Goal: Information Seeking & Learning: Learn about a topic

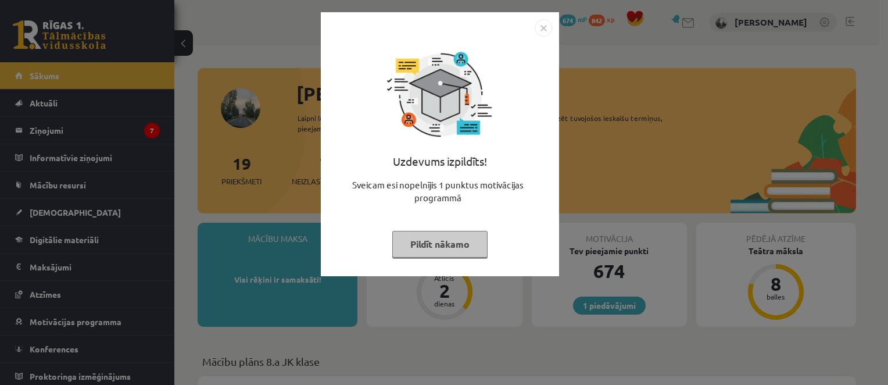
click at [471, 260] on div "Uzdevums izpildīts! Sveicam esi nopelnījis 1 punktus motivācijas programmā Pild…" at bounding box center [440, 153] width 224 height 232
drag, startPoint x: 470, startPoint y: 258, endPoint x: 470, endPoint y: 249, distance: 9.9
click at [470, 249] on div "Uzdevums izpildīts! Sveicam esi nopelnījis 1 punktus motivācijas programmā Pild…" at bounding box center [440, 153] width 224 height 232
click at [470, 249] on button "Pildīt nākamo" at bounding box center [439, 244] width 95 height 27
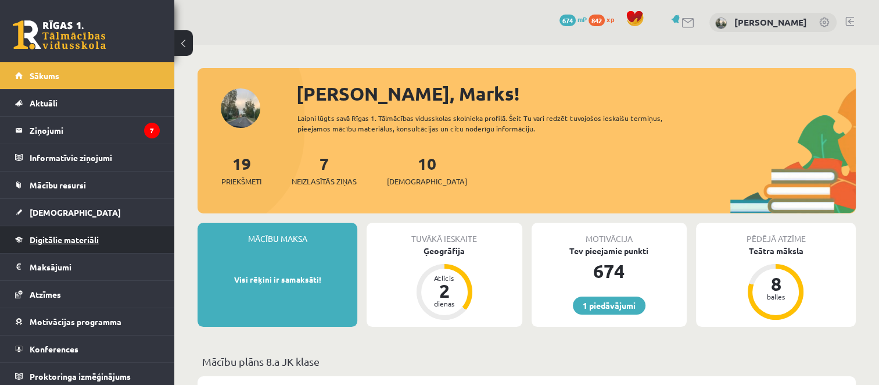
click at [74, 235] on span "Digitālie materiāli" at bounding box center [64, 239] width 69 height 10
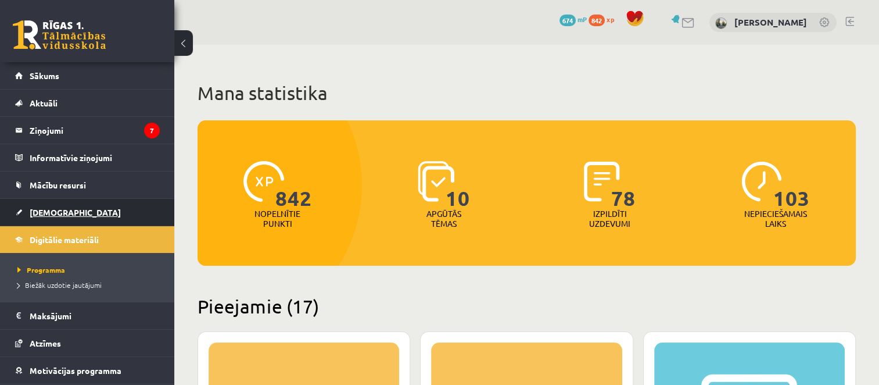
click at [47, 215] on span "[DEMOGRAPHIC_DATA]" at bounding box center [75, 212] width 91 height 10
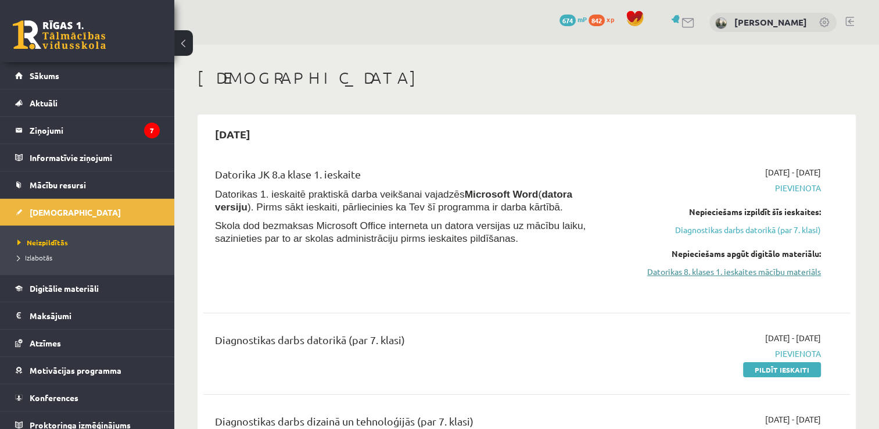
click at [673, 273] on link "Datorikas 8. klases 1. ieskaites mācību materiāls" at bounding box center [725, 271] width 191 height 12
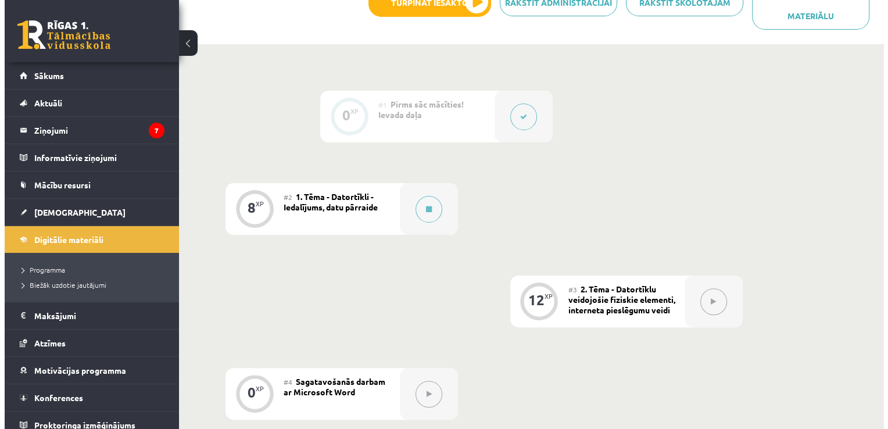
scroll to position [302, 0]
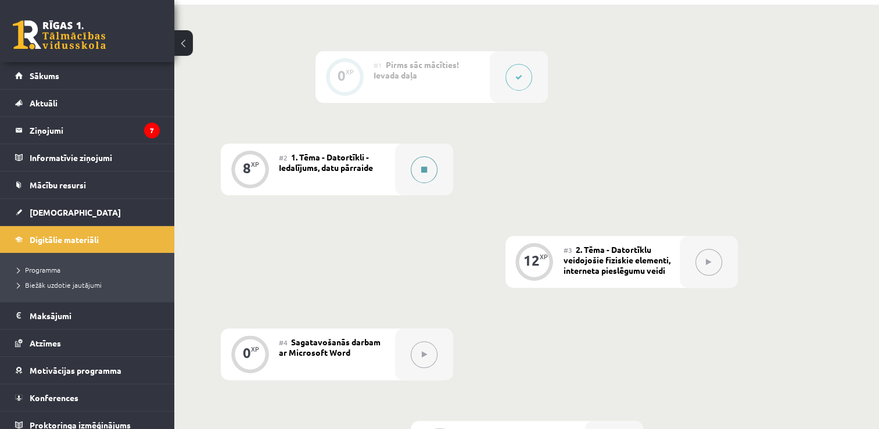
click at [419, 163] on button at bounding box center [424, 169] width 27 height 27
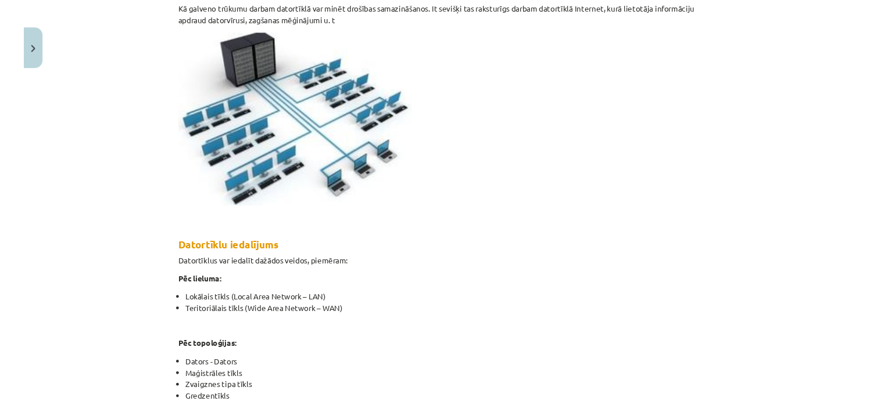
scroll to position [710, 0]
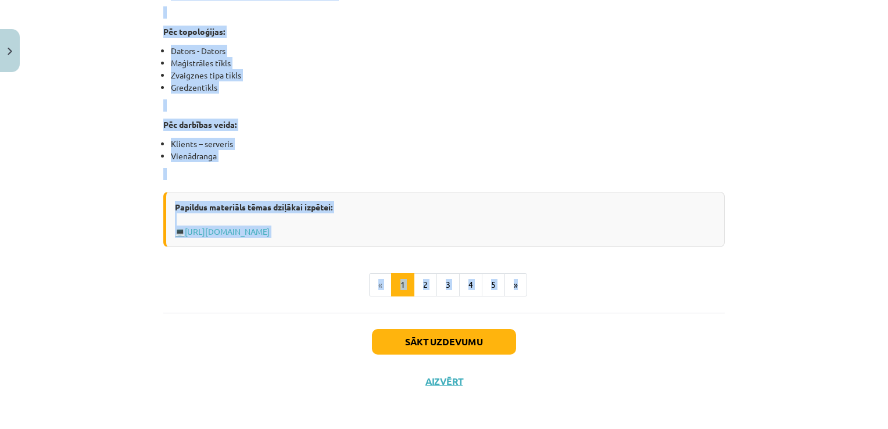
drag, startPoint x: 158, startPoint y: 233, endPoint x: 594, endPoint y: 257, distance: 436.8
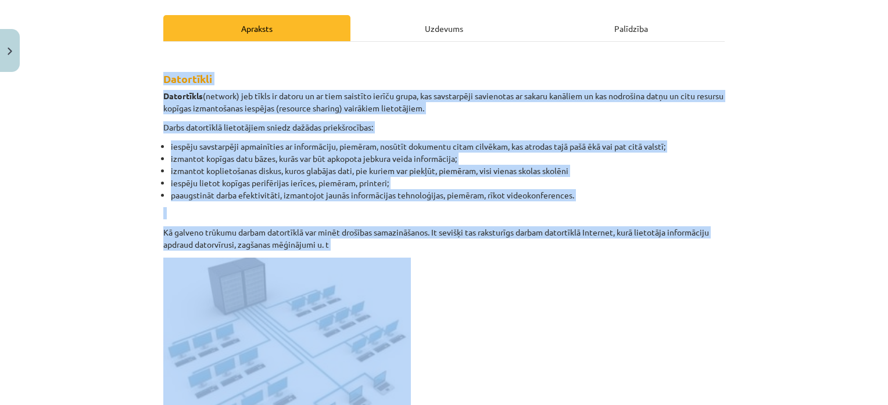
scroll to position [159, 0]
